Goal: Task Accomplishment & Management: Use online tool/utility

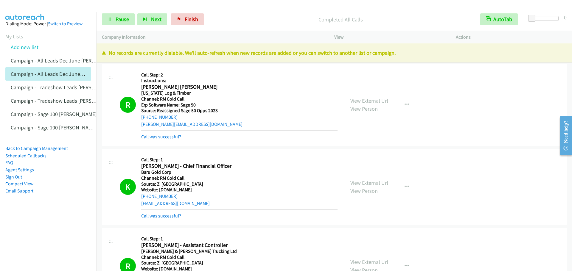
drag, startPoint x: 15, startPoint y: 38, endPoint x: 79, endPoint y: 62, distance: 68.1
click at [15, 38] on link "My Lists" at bounding box center [14, 36] width 18 height 7
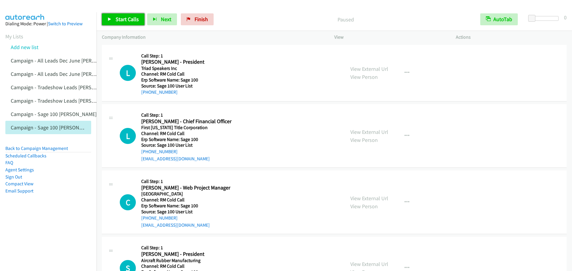
click at [114, 18] on link "Start Calls" at bounding box center [123, 19] width 43 height 12
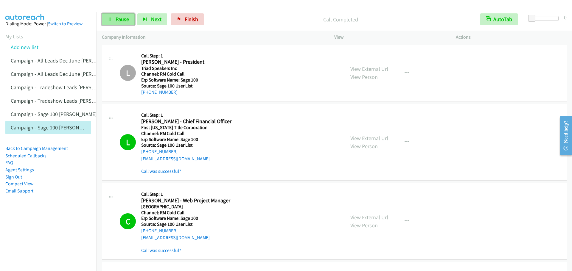
click at [129, 20] on link "Pause" at bounding box center [118, 19] width 33 height 12
